Goal: Task Accomplishment & Management: Use online tool/utility

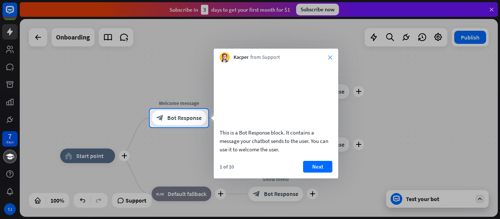
click at [331, 57] on icon "close" at bounding box center [330, 57] width 4 height 4
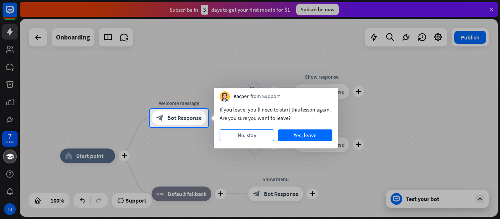
click at [258, 137] on button "No, stay" at bounding box center [247, 136] width 55 height 12
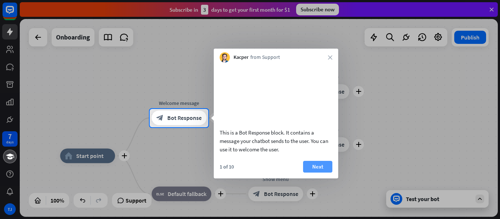
click at [317, 170] on button "Next" at bounding box center [317, 167] width 29 height 12
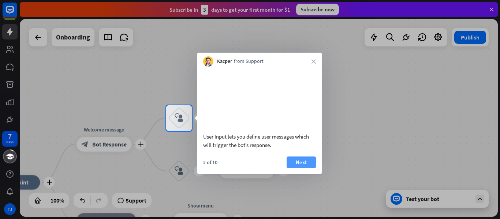
click at [305, 168] on button "Next" at bounding box center [301, 163] width 29 height 12
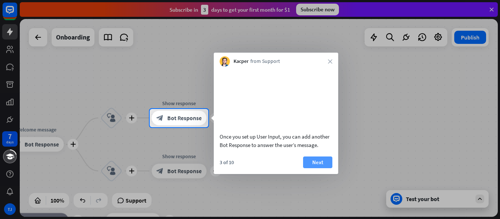
click at [321, 168] on button "Next" at bounding box center [317, 163] width 29 height 12
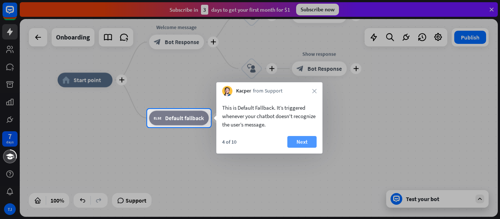
click at [306, 142] on button "Next" at bounding box center [301, 142] width 29 height 12
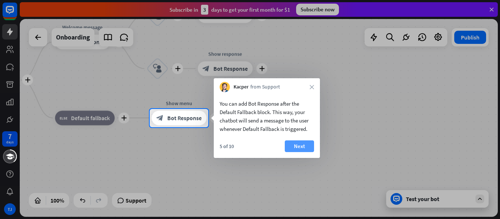
click at [309, 145] on button "Next" at bounding box center [299, 147] width 29 height 12
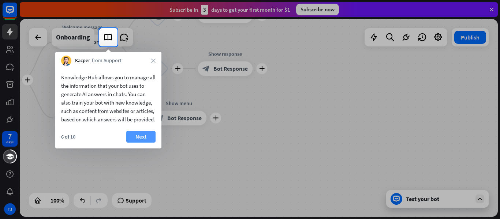
click at [136, 143] on button "Next" at bounding box center [140, 137] width 29 height 12
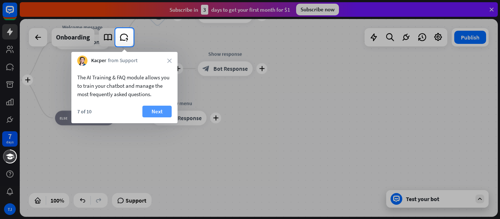
click at [156, 110] on button "Next" at bounding box center [156, 112] width 29 height 12
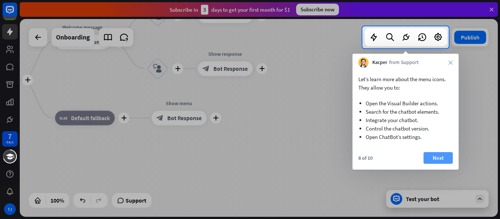
click at [437, 159] on button "Next" at bounding box center [438, 158] width 29 height 12
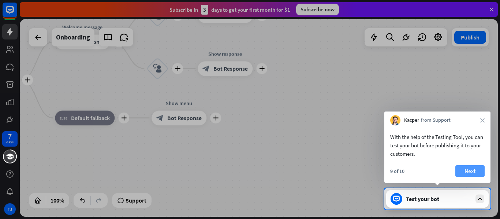
click at [466, 168] on button "Next" at bounding box center [469, 171] width 29 height 12
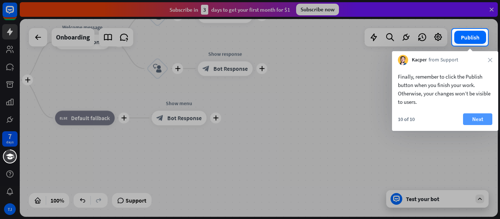
click at [478, 119] on button "Next" at bounding box center [477, 119] width 29 height 12
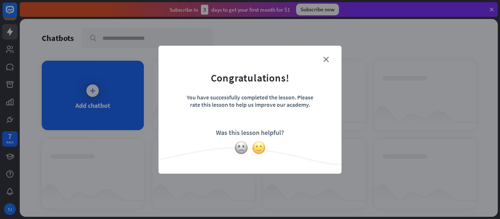
click at [257, 150] on img at bounding box center [259, 148] width 14 height 14
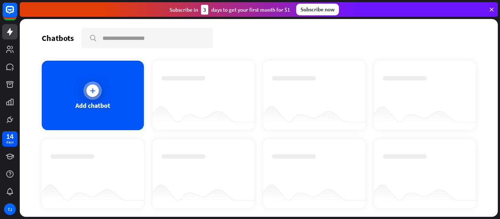
click at [93, 92] on icon at bounding box center [92, 90] width 7 height 7
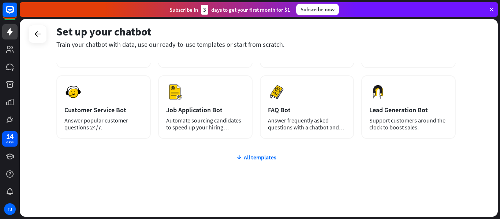
scroll to position [101, 0]
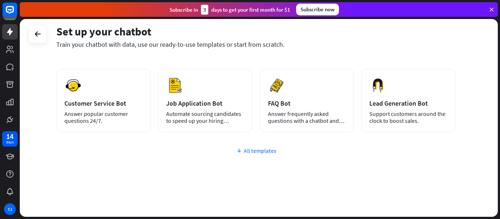
click at [262, 151] on div "All templates" at bounding box center [255, 150] width 399 height 7
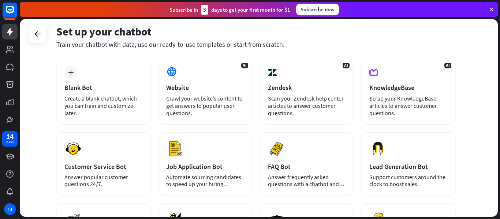
scroll to position [7, 0]
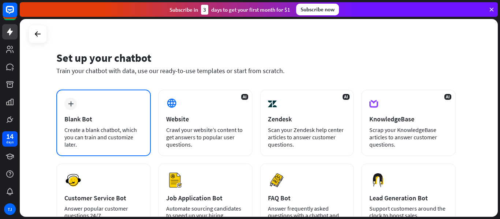
click at [93, 131] on div "Create a blank chatbot, which you can train and customize later." at bounding box center [103, 137] width 78 height 22
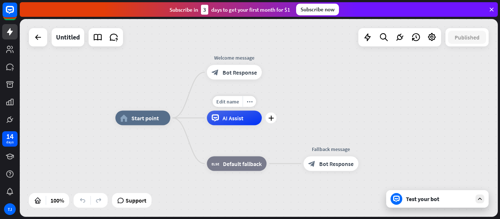
click at [238, 126] on div "Edit name more_horiz plus AI Assist" at bounding box center [234, 118] width 55 height 15
click at [271, 120] on icon "plus" at bounding box center [270, 118] width 5 height 5
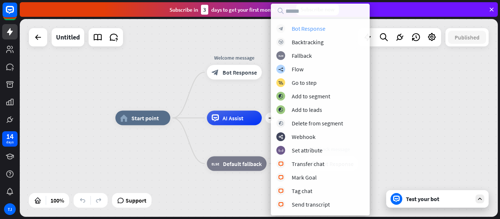
click at [301, 32] on div "Bot Response" at bounding box center [309, 28] width 34 height 7
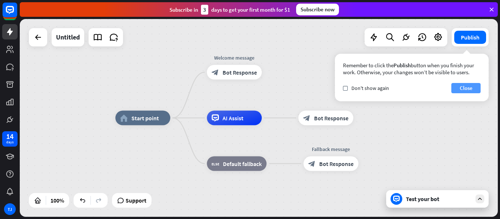
click at [463, 87] on button "Close" at bounding box center [465, 88] width 29 height 10
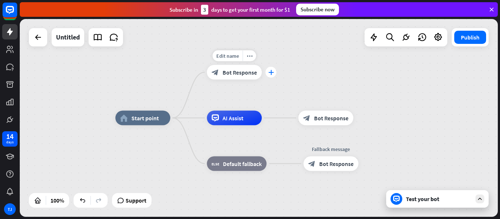
click at [270, 73] on icon "plus" at bounding box center [270, 72] width 5 height 5
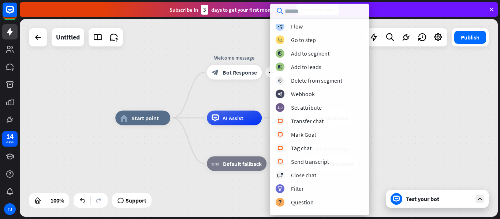
scroll to position [82, 0]
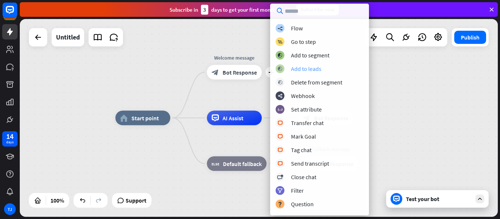
click at [308, 66] on div "Add to leads" at bounding box center [306, 68] width 30 height 7
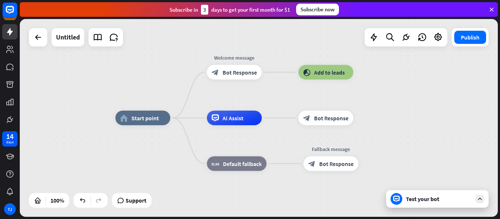
click at [473, 45] on div "Publish" at bounding box center [470, 37] width 37 height 18
click at [466, 37] on button "Publish" at bounding box center [470, 37] width 32 height 13
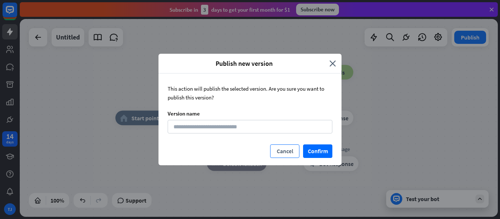
click at [283, 155] on button "Cancel" at bounding box center [284, 152] width 29 height 14
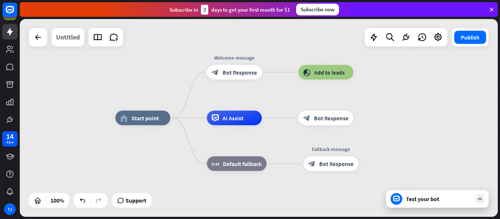
click at [64, 42] on div "Untitled" at bounding box center [68, 37] width 24 height 18
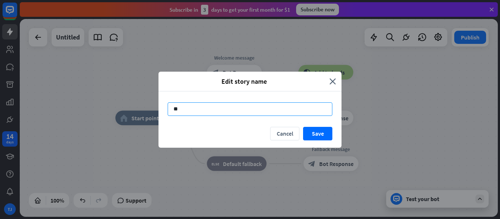
type input "*"
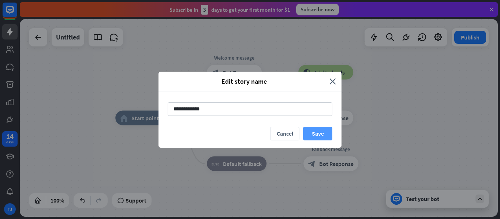
type input "**********"
click at [324, 137] on button "Save" at bounding box center [317, 134] width 29 height 14
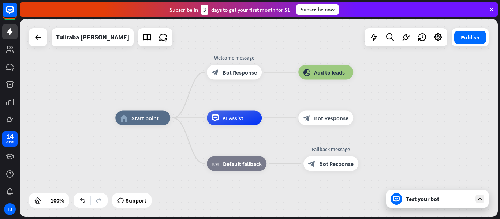
click at [430, 198] on div "Test your bot" at bounding box center [439, 198] width 66 height 7
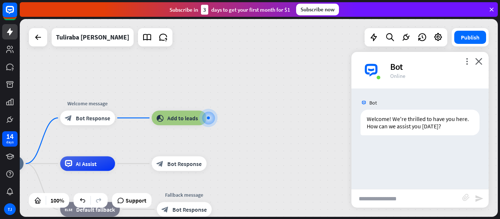
click at [383, 197] on input "text" at bounding box center [406, 199] width 111 height 18
type input "*"
type input "**********"
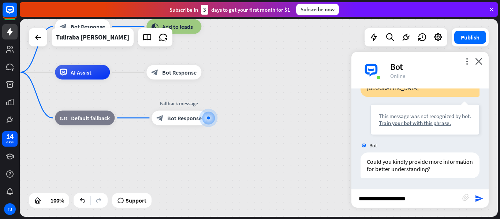
type input "**********"
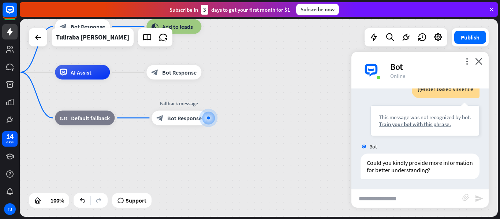
scroll to position [199, 0]
click at [409, 122] on div "Train your bot with this phrase." at bounding box center [425, 123] width 92 height 7
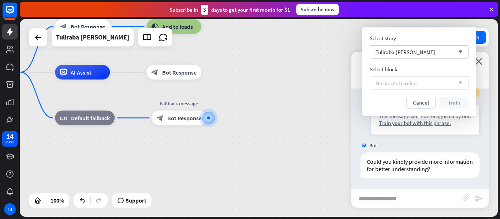
click at [406, 85] on span "No blocks to select" at bounding box center [397, 83] width 42 height 7
click at [413, 52] on div "Tuliraba [PERSON_NAME] arrow_down" at bounding box center [419, 51] width 99 height 13
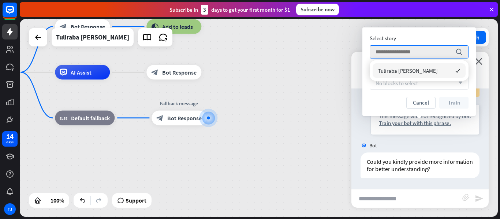
click at [398, 72] on span "Tuliraba [PERSON_NAME]" at bounding box center [408, 70] width 60 height 7
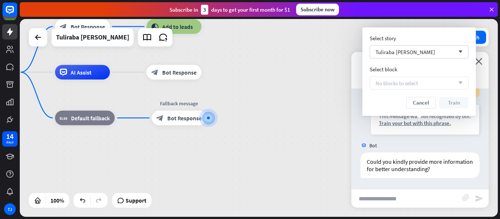
click at [386, 85] on span "No blocks to select" at bounding box center [397, 83] width 42 height 7
click at [400, 86] on span "No blocks to select" at bounding box center [397, 83] width 42 height 7
click at [420, 101] on button "Cancel" at bounding box center [420, 103] width 29 height 12
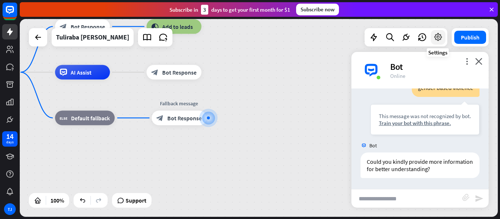
click at [439, 39] on icon at bounding box center [438, 38] width 10 height 10
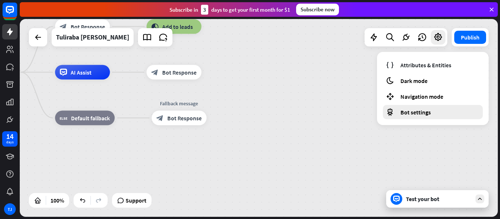
click at [416, 111] on span "Bot settings" at bounding box center [416, 112] width 30 height 7
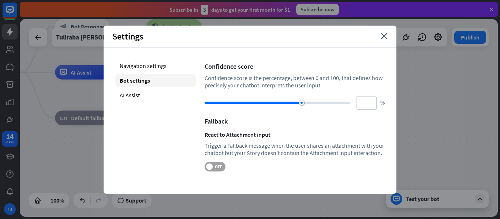
click at [218, 168] on span "OFF" at bounding box center [218, 167] width 11 height 6
click at [383, 35] on icon "close" at bounding box center [384, 36] width 7 height 7
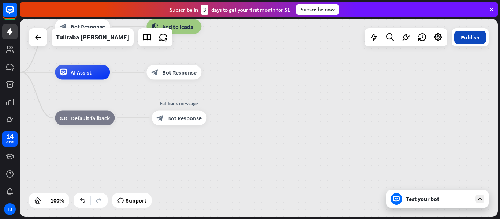
click at [473, 41] on button "Publish" at bounding box center [470, 37] width 32 height 13
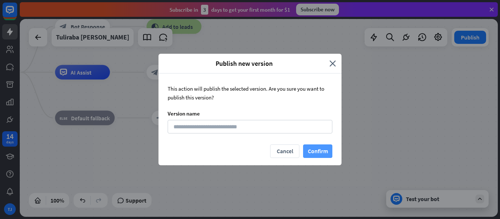
click at [312, 152] on button "Confirm" at bounding box center [317, 152] width 29 height 14
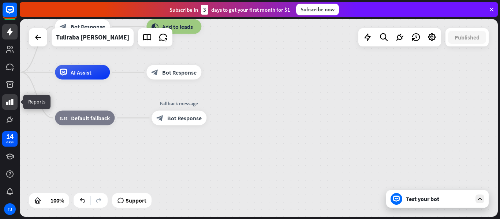
click at [14, 102] on icon at bounding box center [9, 102] width 9 height 9
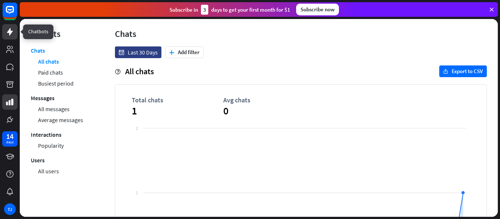
click at [9, 36] on link at bounding box center [9, 31] width 15 height 15
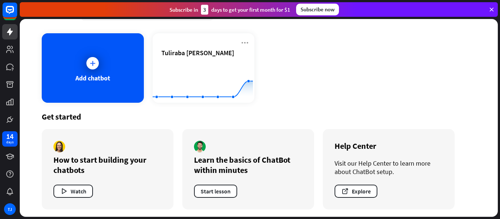
scroll to position [29, 0]
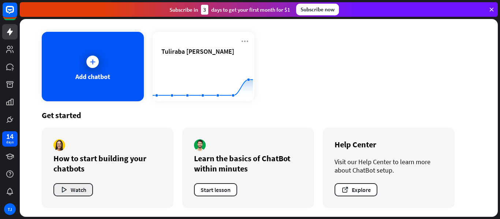
click at [82, 190] on button "Watch" at bounding box center [73, 189] width 40 height 13
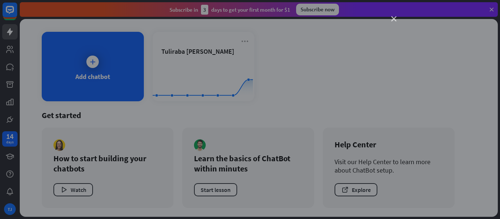
click at [394, 20] on icon "close" at bounding box center [393, 18] width 5 height 5
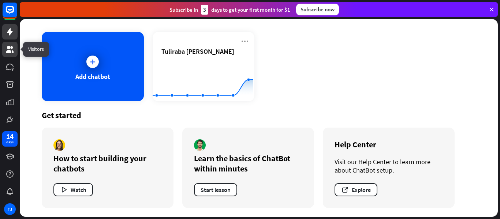
click at [9, 51] on icon at bounding box center [9, 49] width 7 height 7
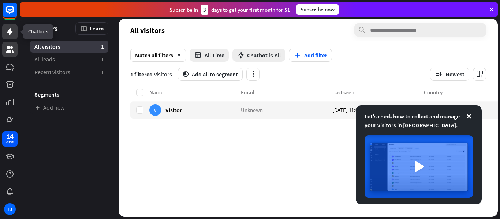
click at [9, 35] on icon at bounding box center [9, 31] width 9 height 9
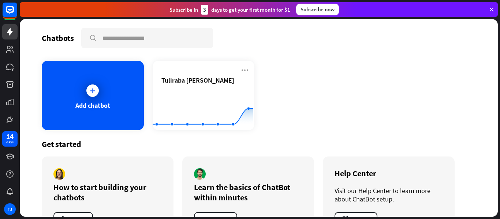
click at [491, 8] on icon at bounding box center [491, 9] width 7 height 7
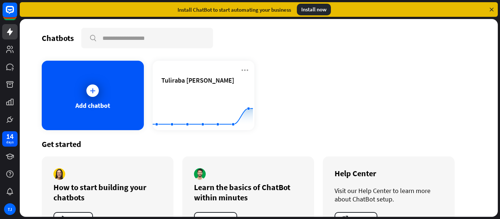
click at [313, 9] on div "Install now" at bounding box center [314, 10] width 34 height 12
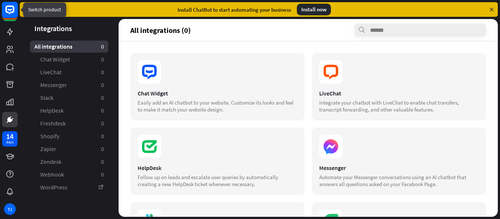
click at [9, 12] on rect at bounding box center [10, 10] width 16 height 16
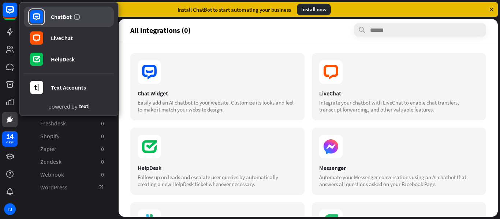
click at [57, 13] on link "ChatBot" at bounding box center [69, 17] width 90 height 21
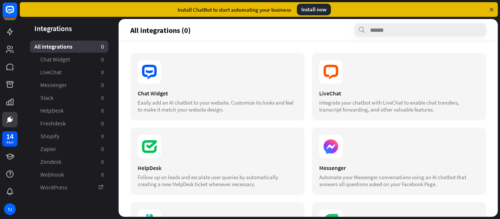
click at [491, 10] on icon at bounding box center [491, 9] width 7 height 7
